Goal: Task Accomplishment & Management: Use online tool/utility

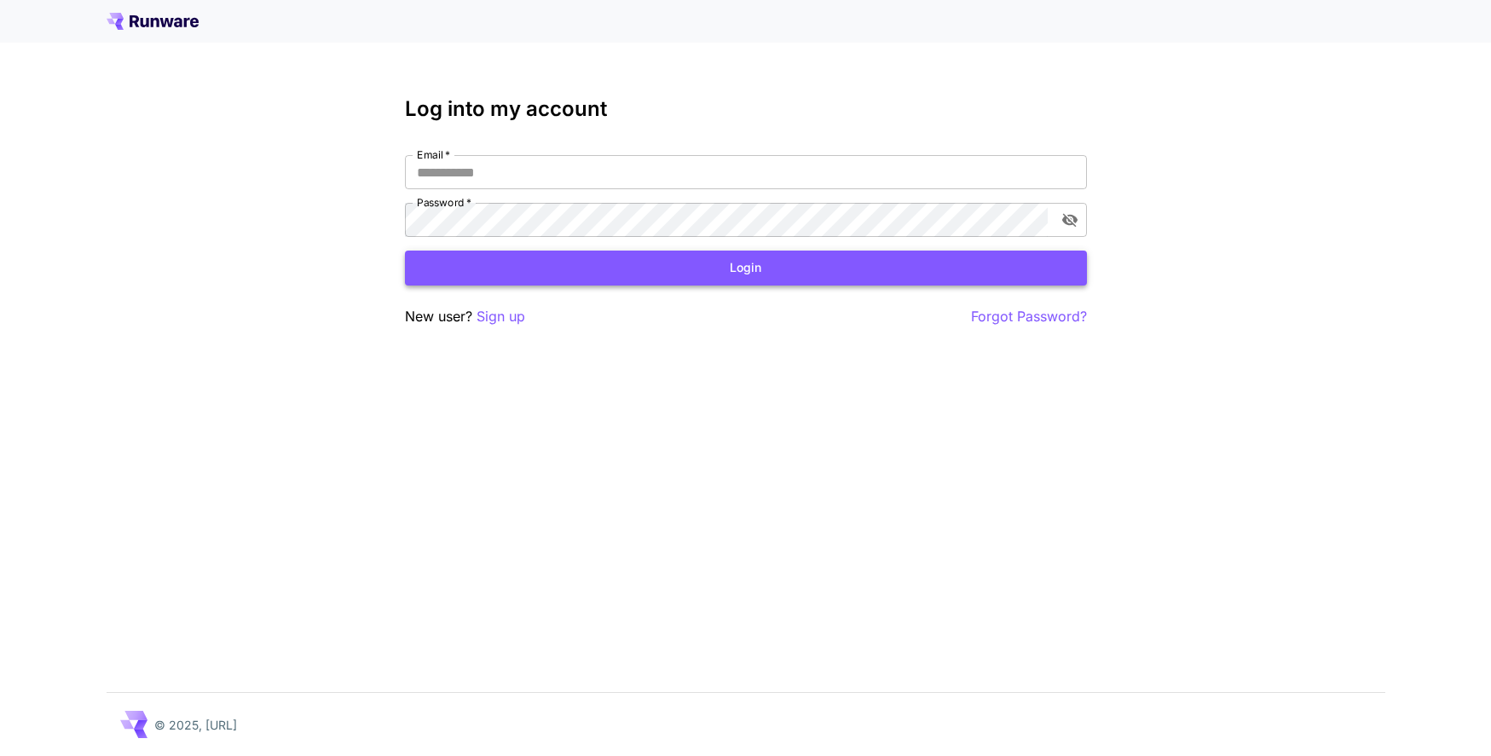
type input "**********"
click at [562, 256] on button "Login" at bounding box center [746, 268] width 682 height 35
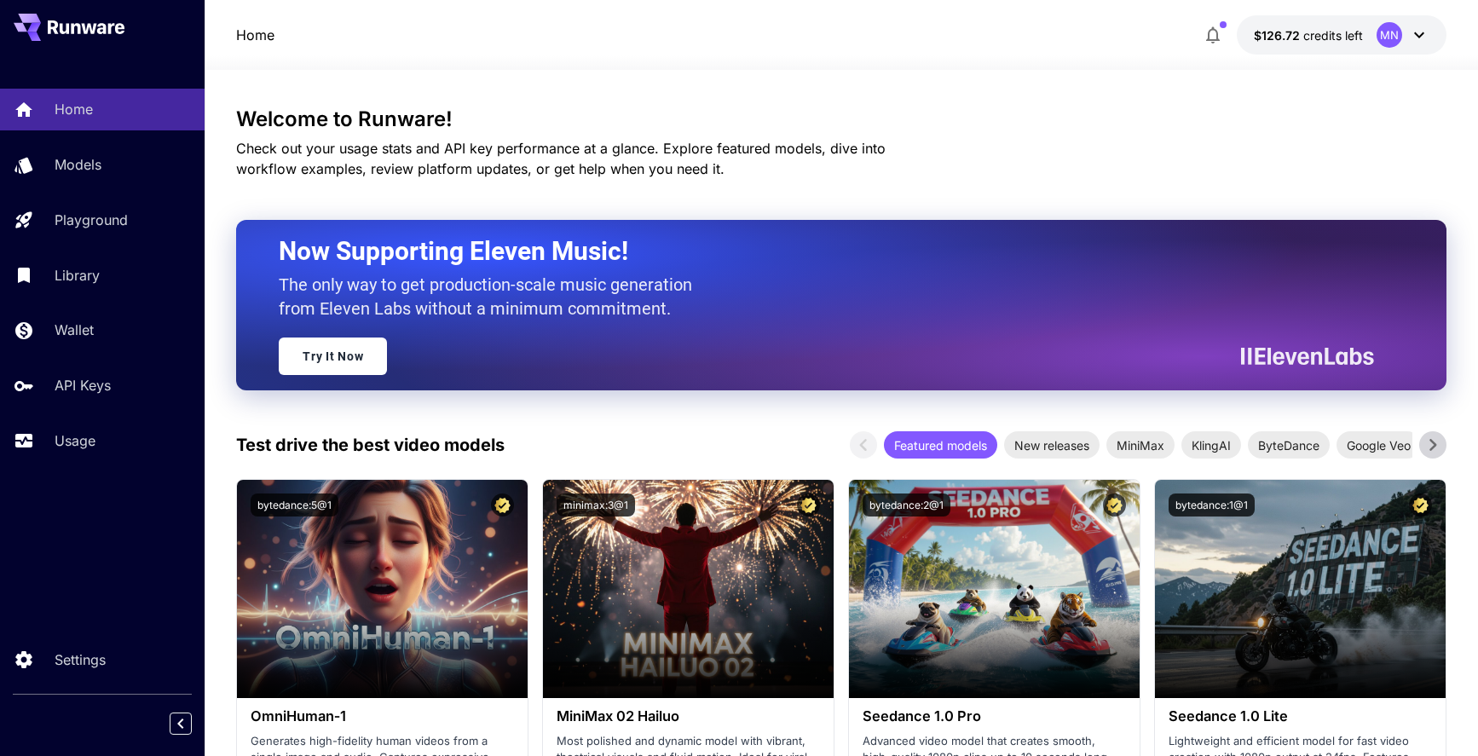
drag, startPoint x: 58, startPoint y: 443, endPoint x: 130, endPoint y: 476, distance: 79.4
click at [58, 442] on p "Usage" at bounding box center [75, 440] width 41 height 20
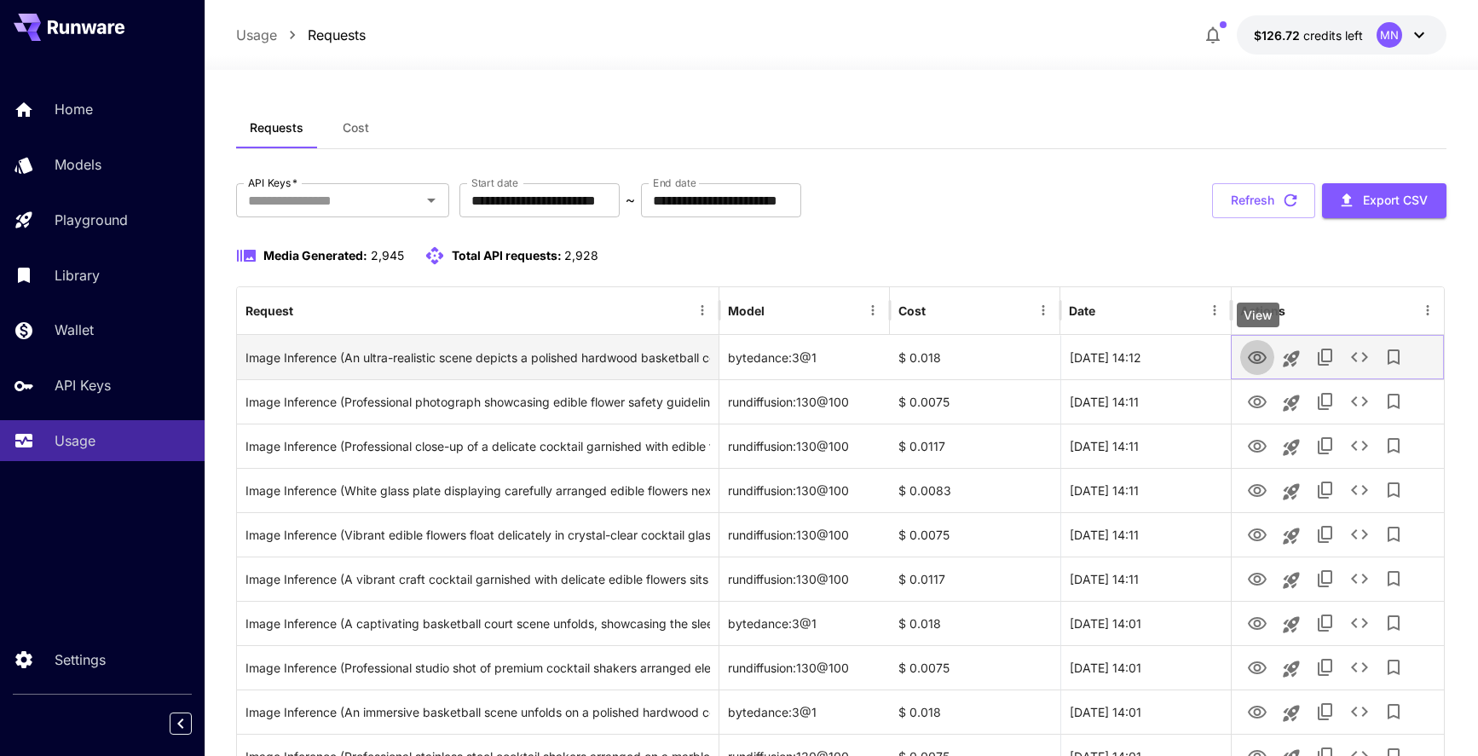
click at [1252, 361] on icon "View" at bounding box center [1257, 357] width 19 height 13
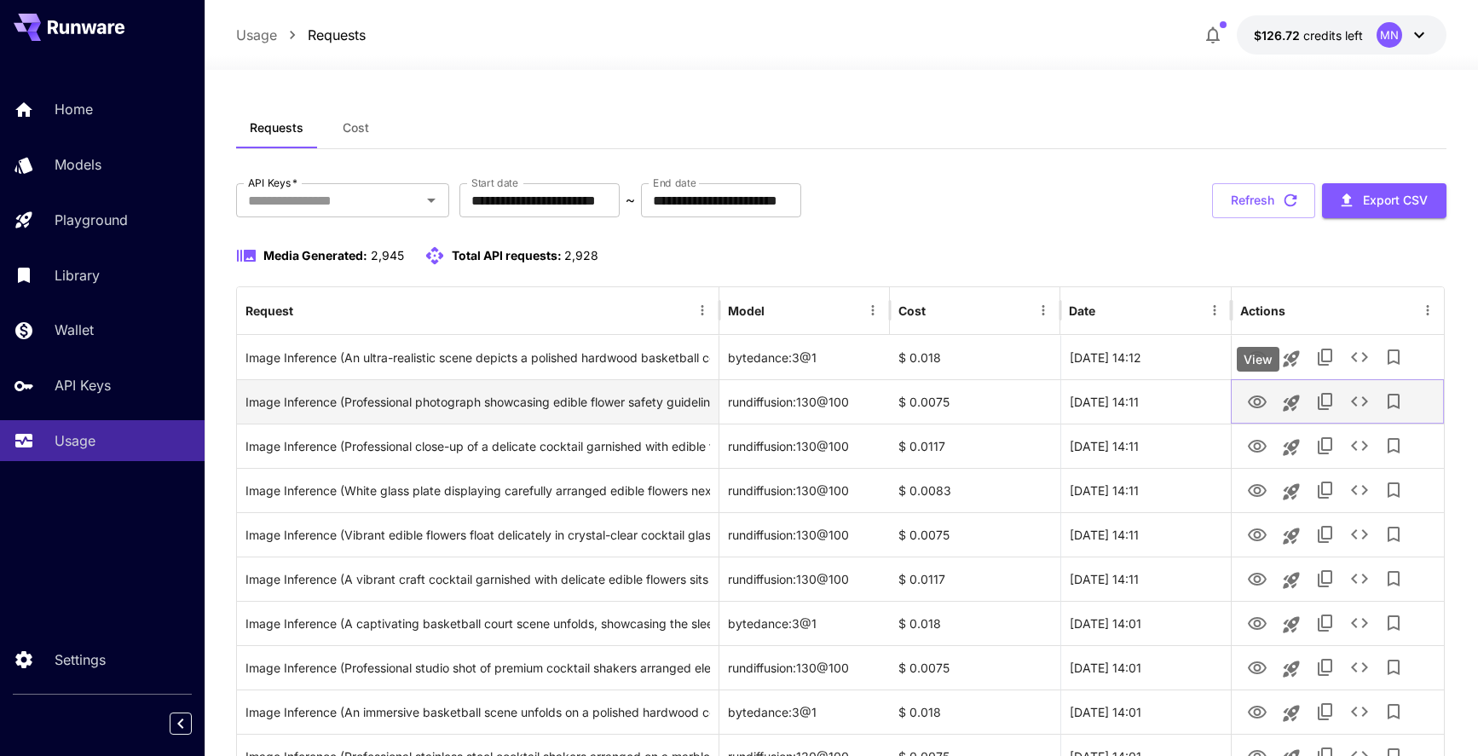
click at [1247, 400] on icon "View" at bounding box center [1257, 402] width 20 height 20
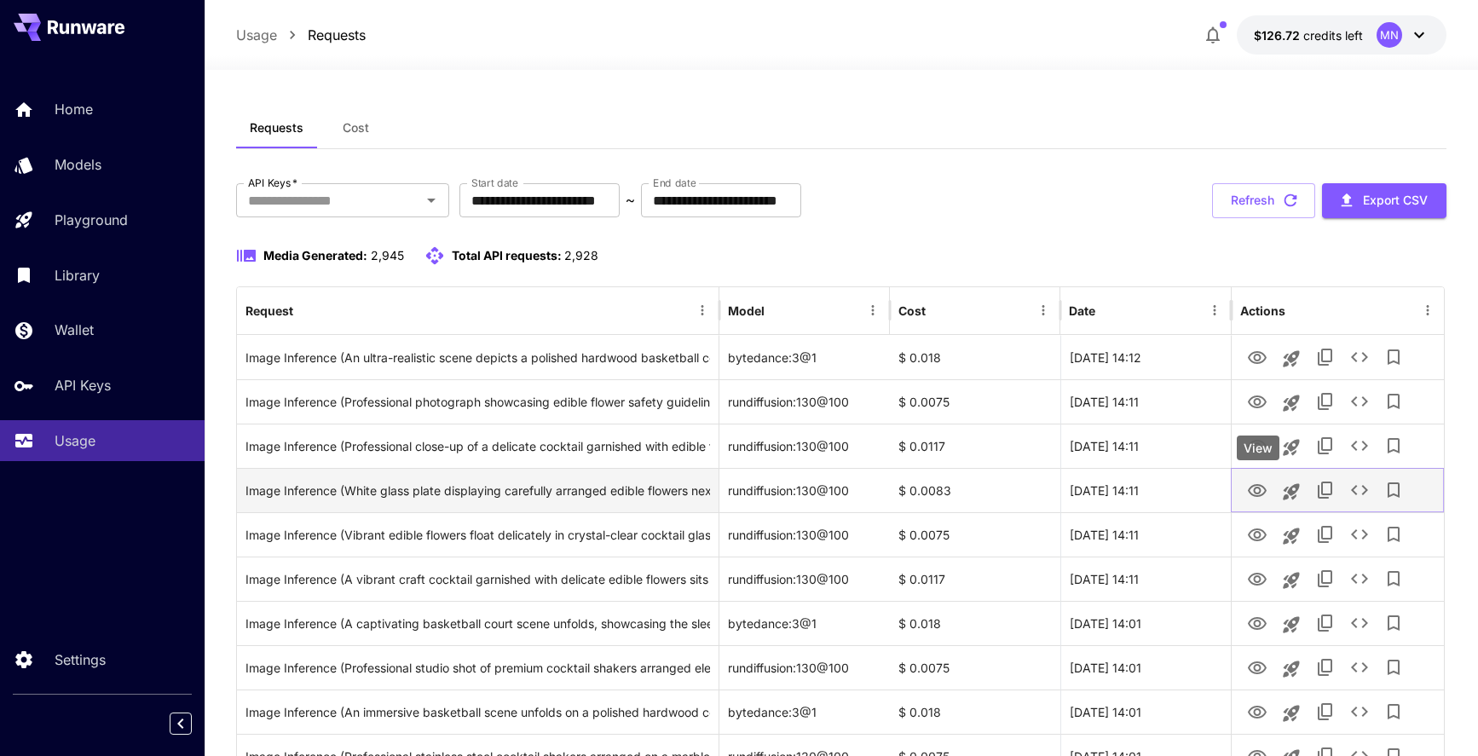
click at [1258, 489] on icon "View" at bounding box center [1257, 491] width 20 height 20
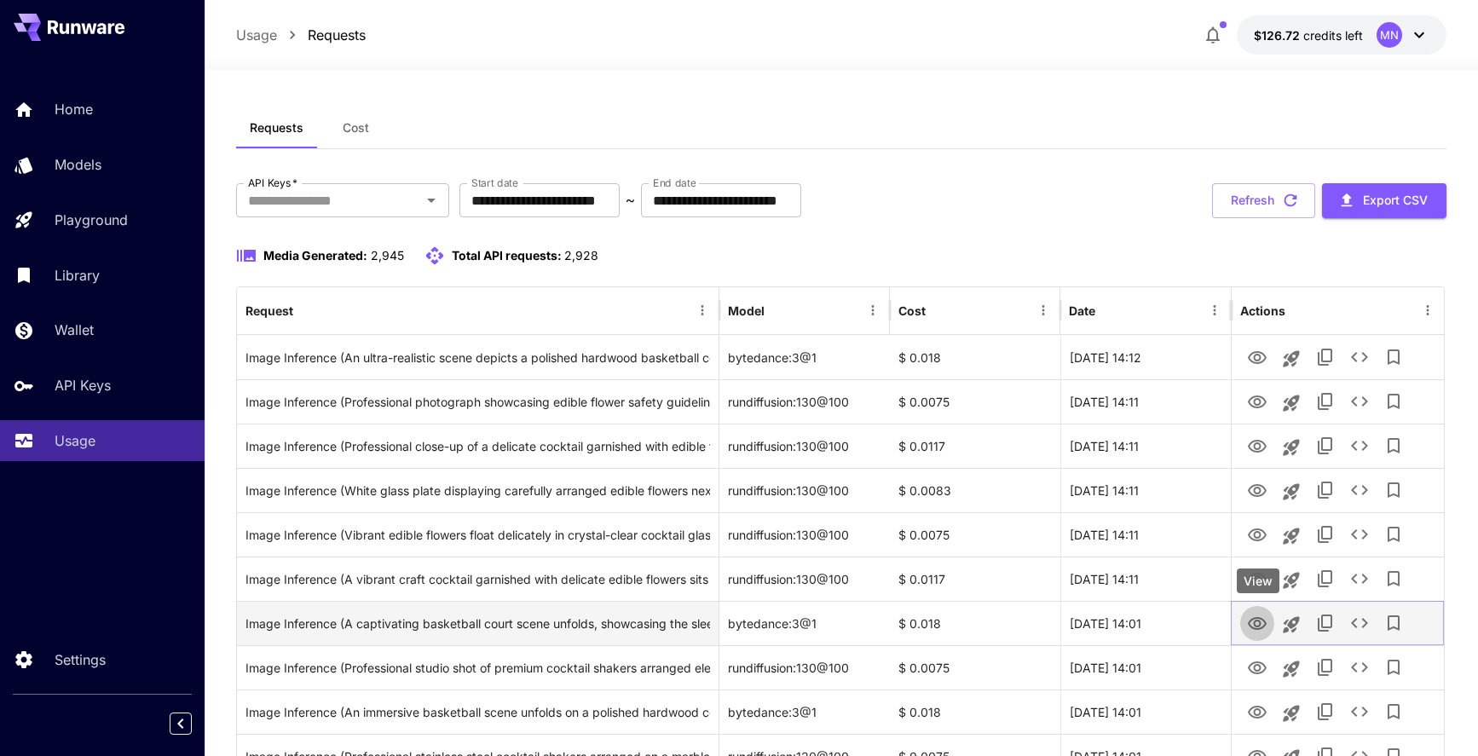
click at [1255, 628] on icon "View" at bounding box center [1257, 623] width 19 height 13
